Goal: Book appointment/travel/reservation

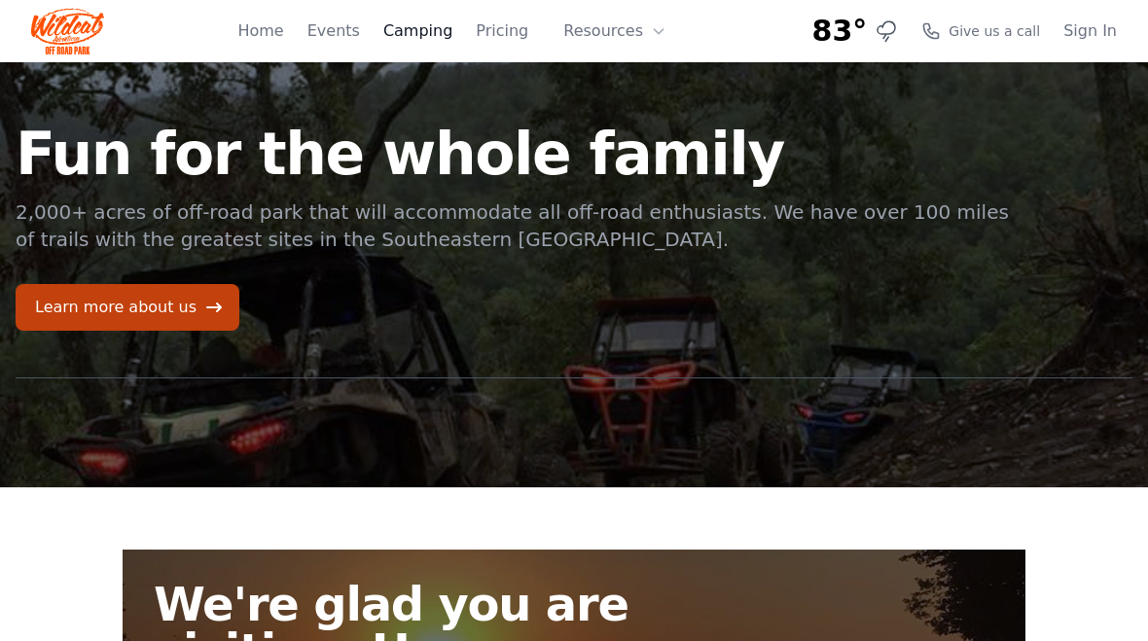
click at [419, 39] on link "Camping" at bounding box center [417, 30] width 69 height 23
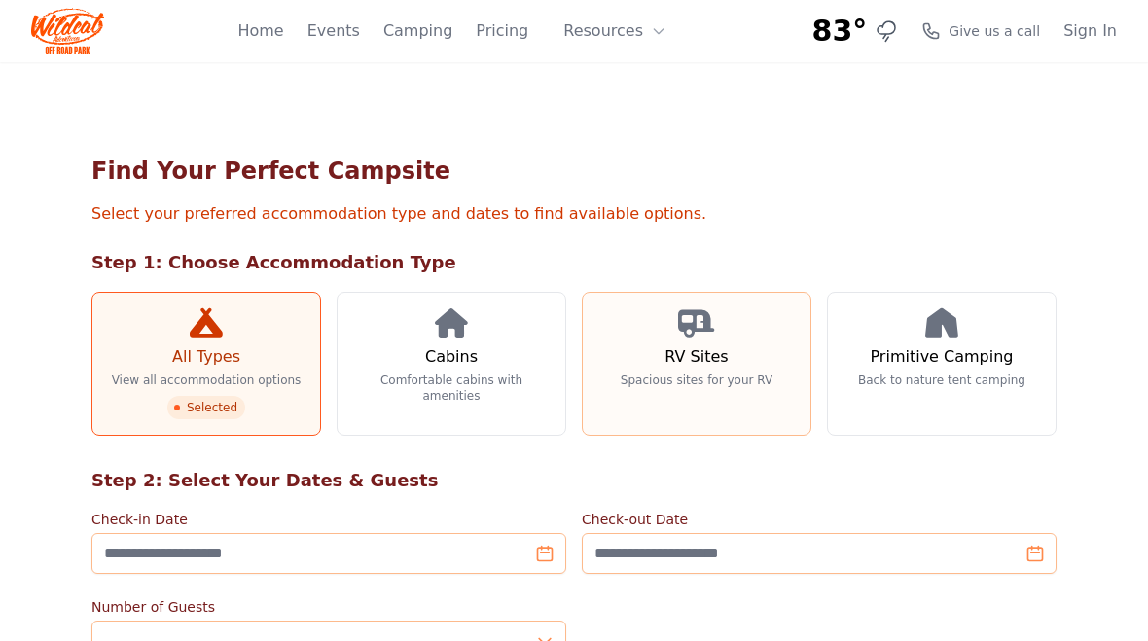
click at [705, 361] on h3 "RV Sites" at bounding box center [696, 356] width 63 height 23
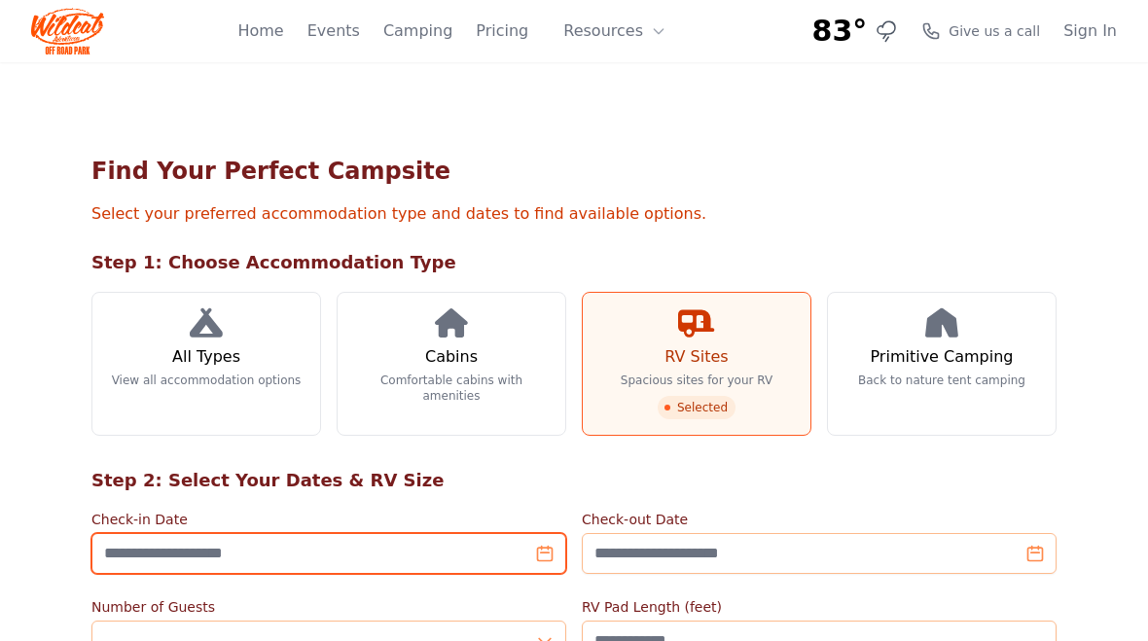
click at [363, 548] on input "Check-in Date" at bounding box center [328, 553] width 475 height 41
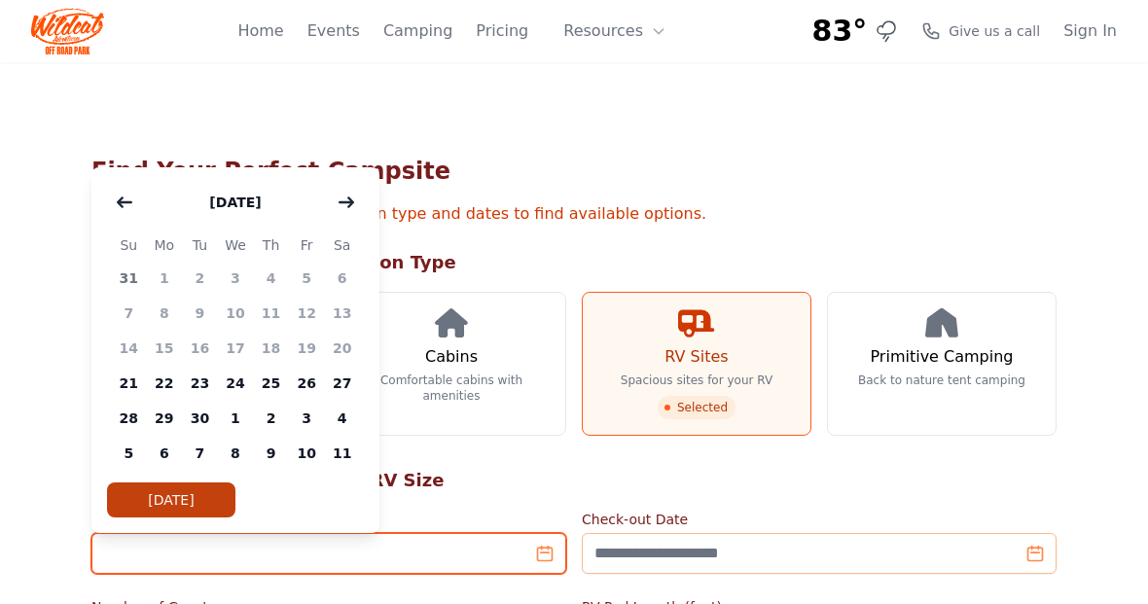
click at [363, 548] on input "Check-in Date" at bounding box center [328, 553] width 475 height 41
click at [246, 421] on span "1" at bounding box center [236, 418] width 36 height 35
type input "**********"
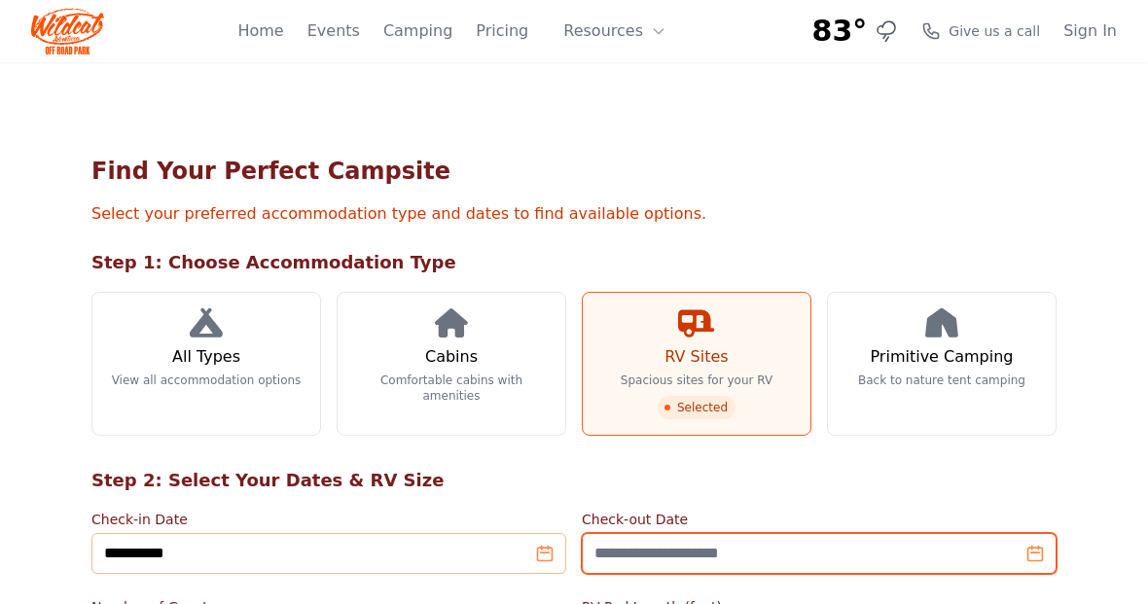
click at [758, 562] on input "Check-out Date" at bounding box center [819, 553] width 475 height 41
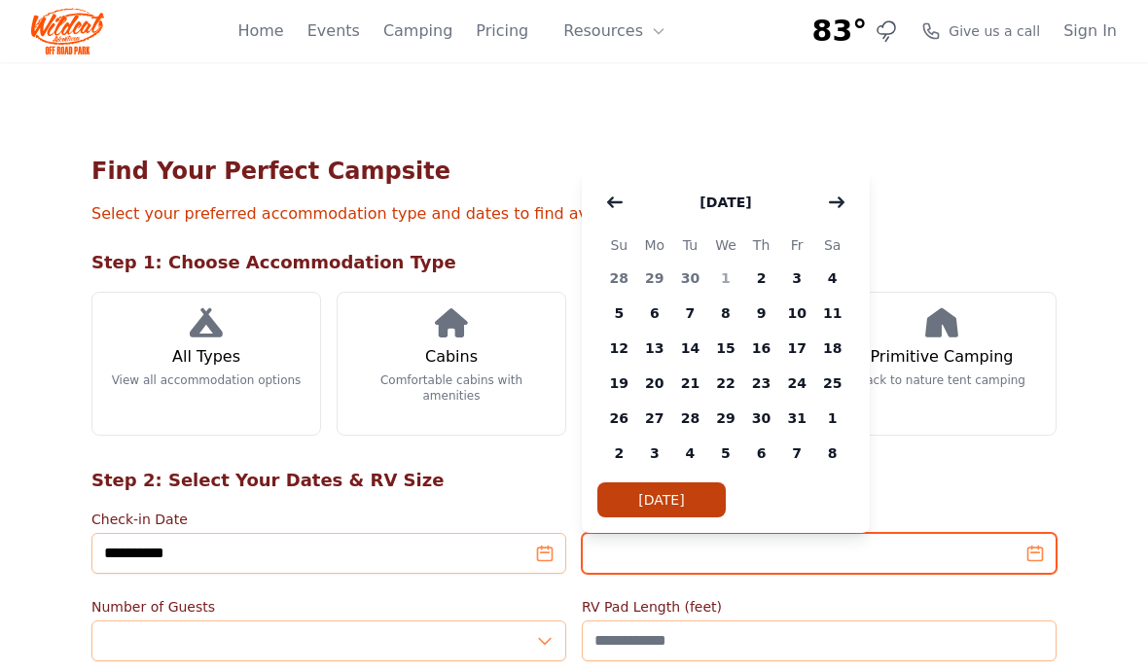
click at [735, 554] on input "Check-out Date" at bounding box center [819, 553] width 475 height 41
click at [609, 308] on span "5" at bounding box center [619, 313] width 36 height 35
type input "**********"
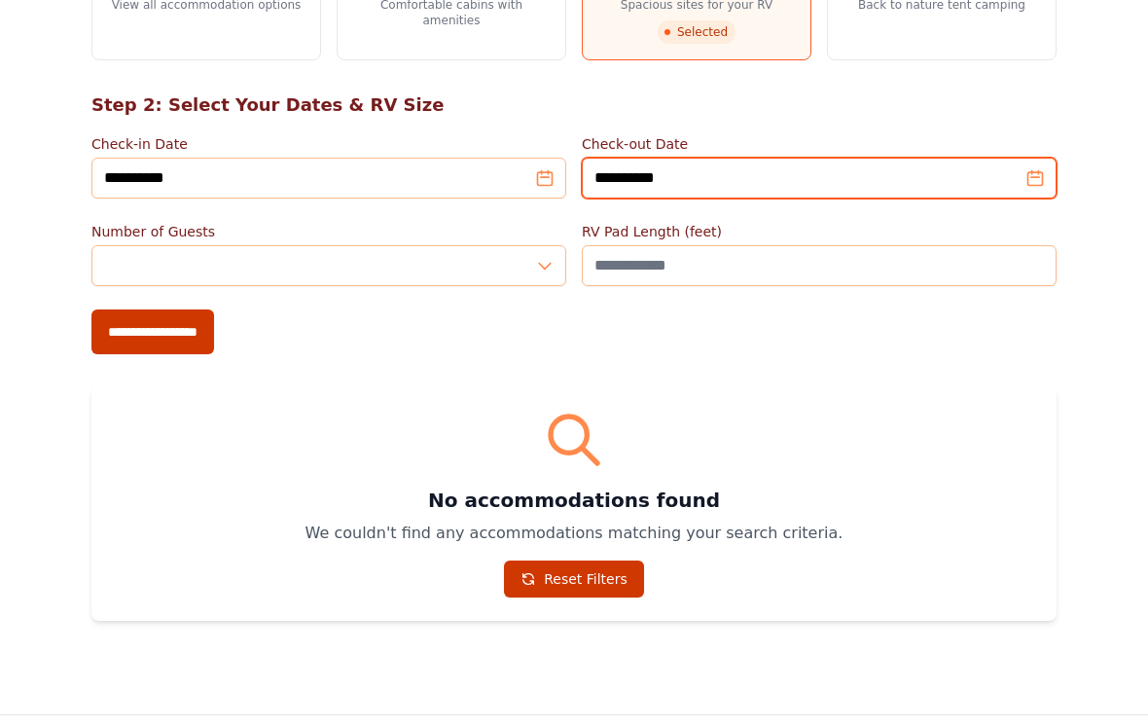
scroll to position [361, 0]
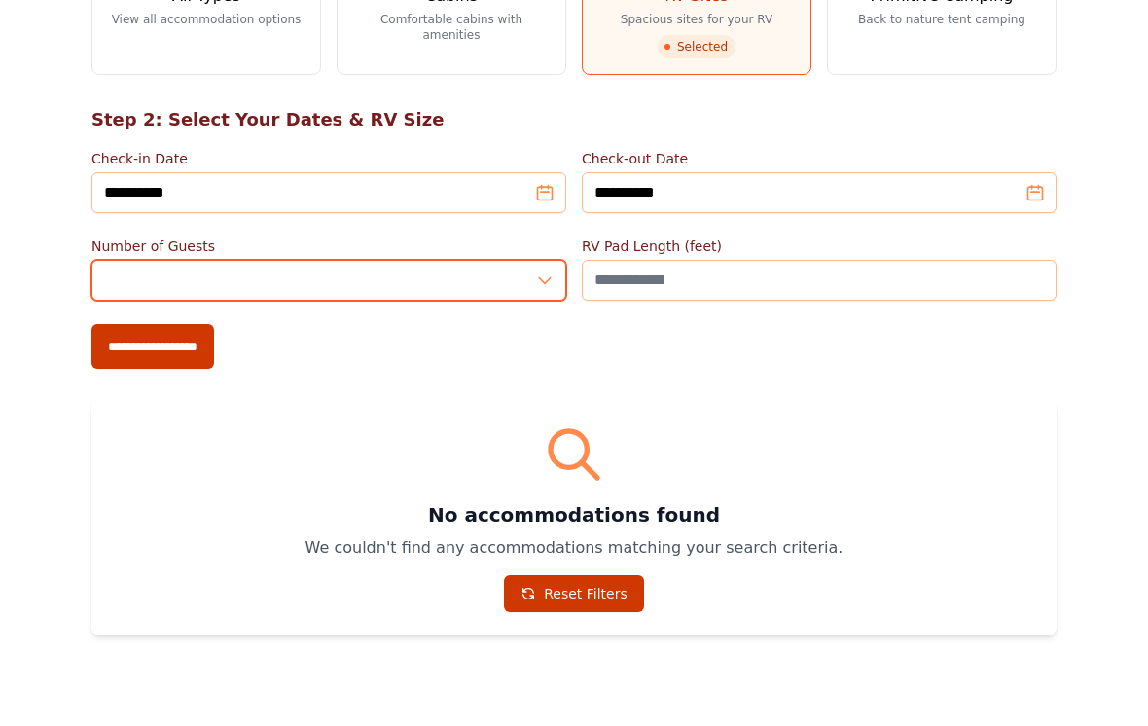
click at [542, 275] on input "*" at bounding box center [328, 280] width 475 height 41
click at [417, 265] on input "*" at bounding box center [328, 280] width 475 height 41
click at [188, 276] on input "*" at bounding box center [328, 280] width 475 height 41
type input "*"
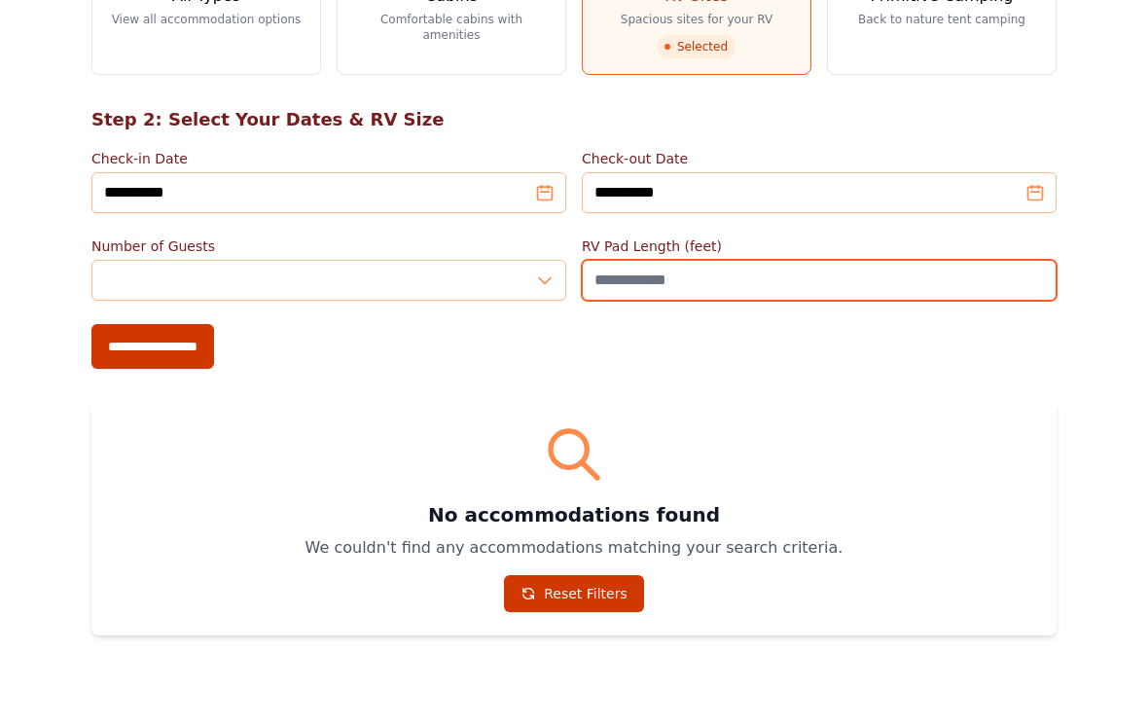
click at [732, 279] on input "RV Pad Length (feet)" at bounding box center [819, 280] width 475 height 41
type input "**"
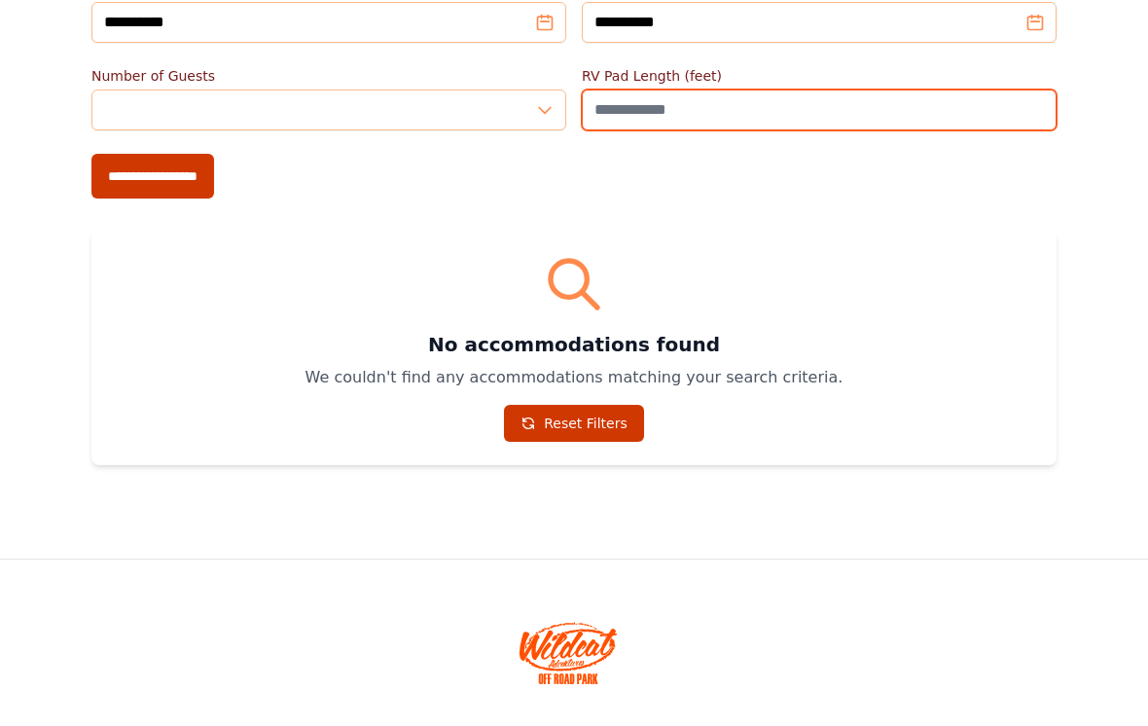
scroll to position [519, 0]
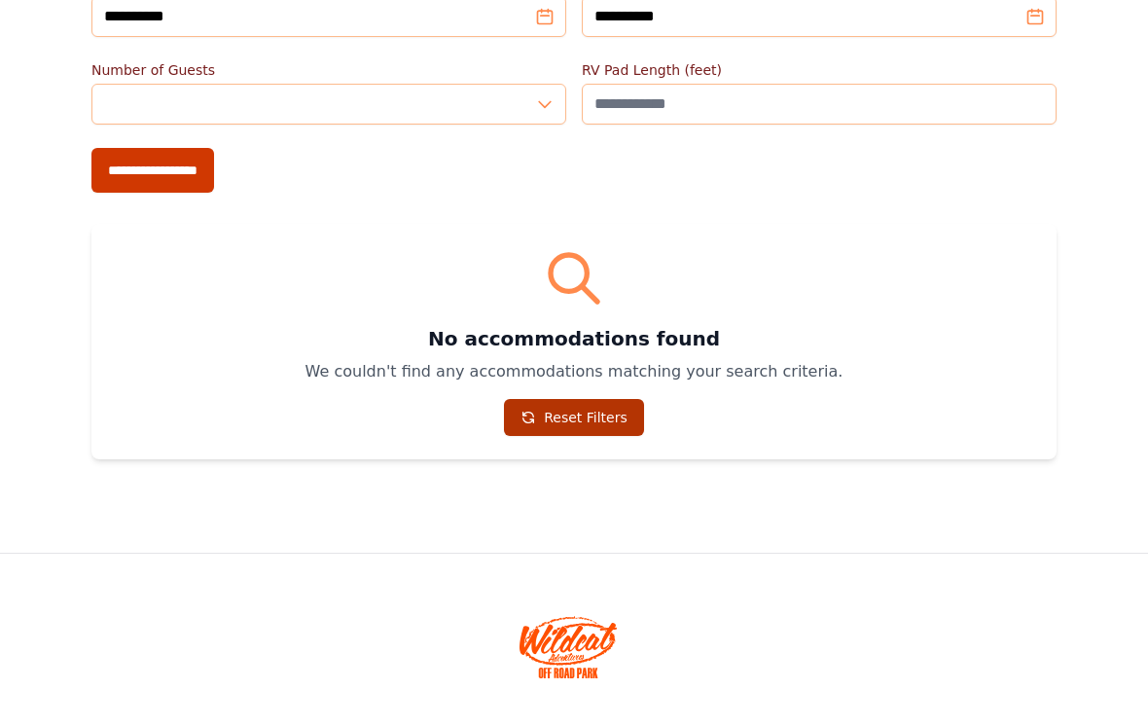
click at [605, 417] on link "Reset Filters" at bounding box center [574, 435] width 140 height 37
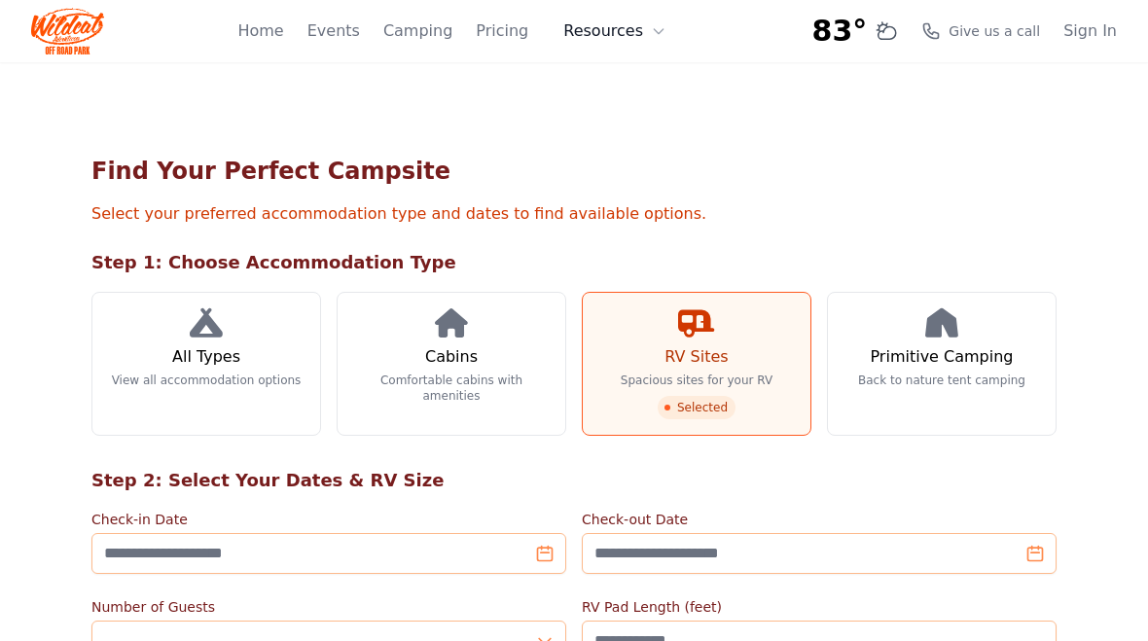
click at [614, 21] on button "Resources" at bounding box center [615, 31] width 127 height 39
click at [279, 33] on link "Home" at bounding box center [260, 30] width 46 height 23
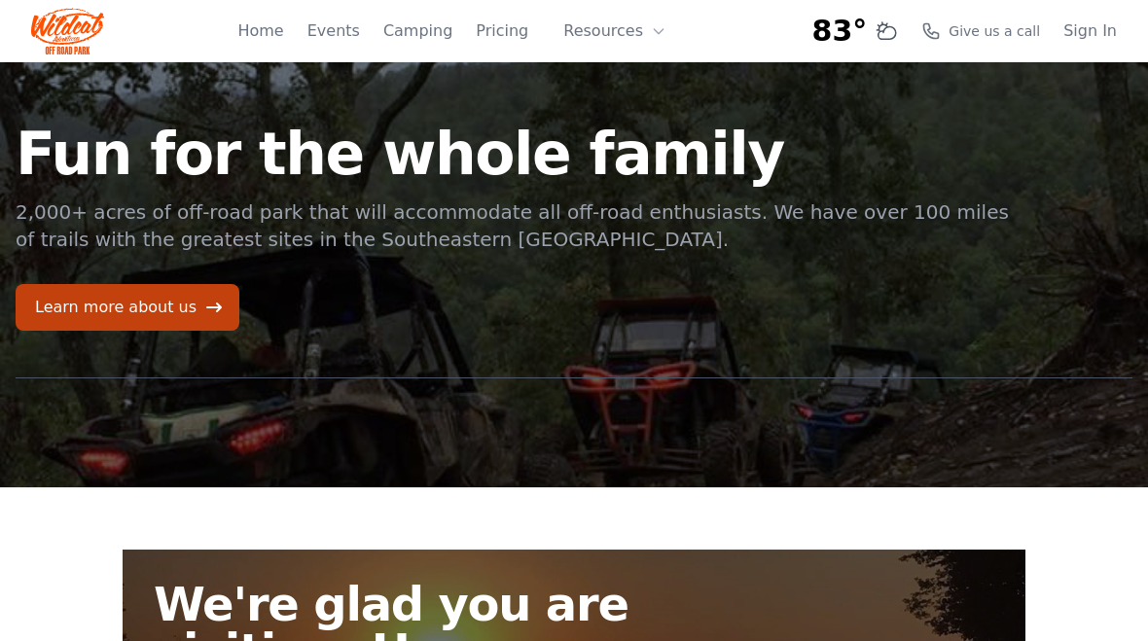
click at [54, 35] on img at bounding box center [67, 31] width 73 height 47
click at [506, 40] on link "Pricing" at bounding box center [502, 30] width 53 height 23
